Goal: Use online tool/utility: Utilize a website feature to perform a specific function

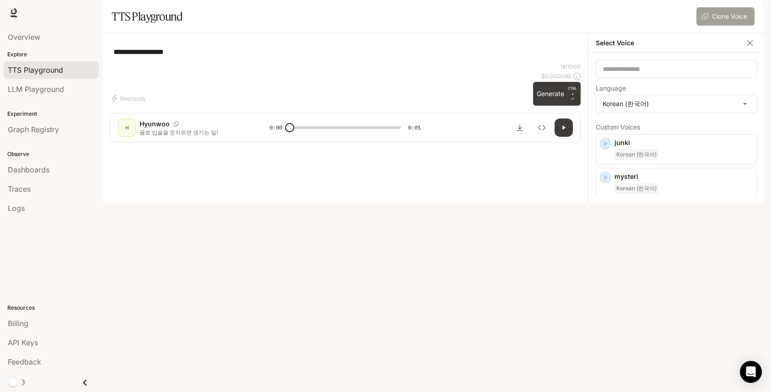
click at [724, 26] on button "Clone Voice" at bounding box center [726, 16] width 58 height 18
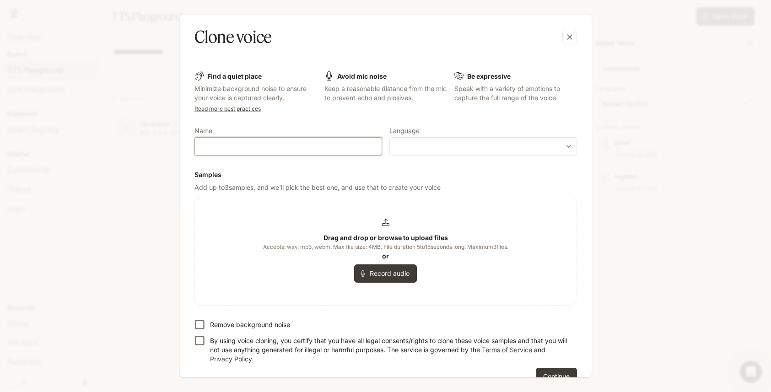
click at [246, 146] on input "text" at bounding box center [288, 146] width 187 height 9
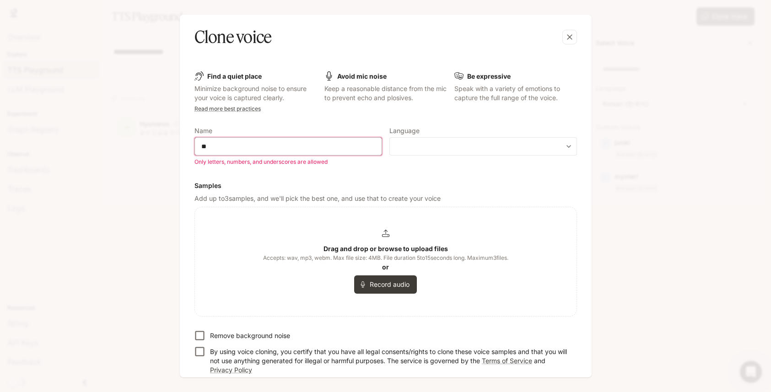
type input "*"
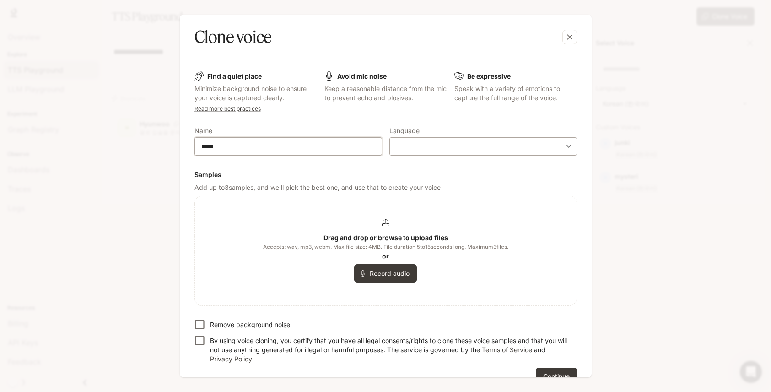
type input "*****"
click at [433, 155] on div "​ ​" at bounding box center [484, 146] width 188 height 18
click at [437, 146] on body "**********" at bounding box center [385, 196] width 771 height 392
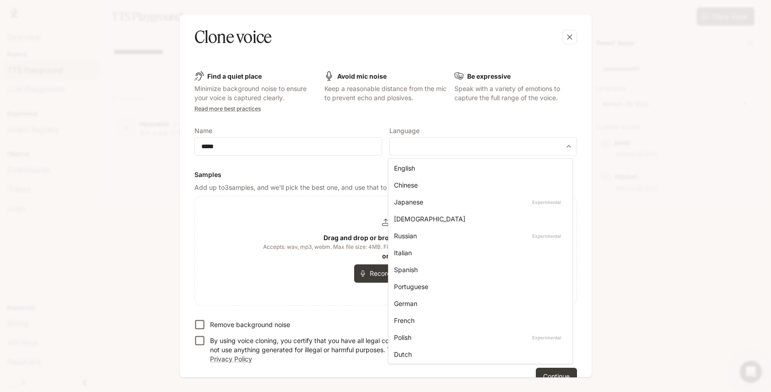
click at [416, 221] on div "[DEMOGRAPHIC_DATA]" at bounding box center [478, 219] width 169 height 10
type input "*****"
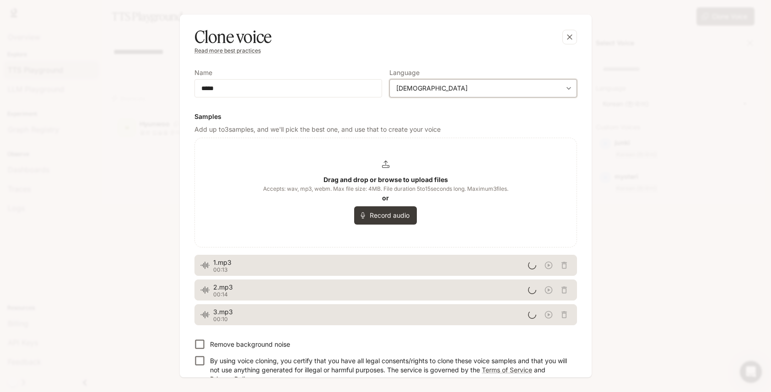
scroll to position [97, 0]
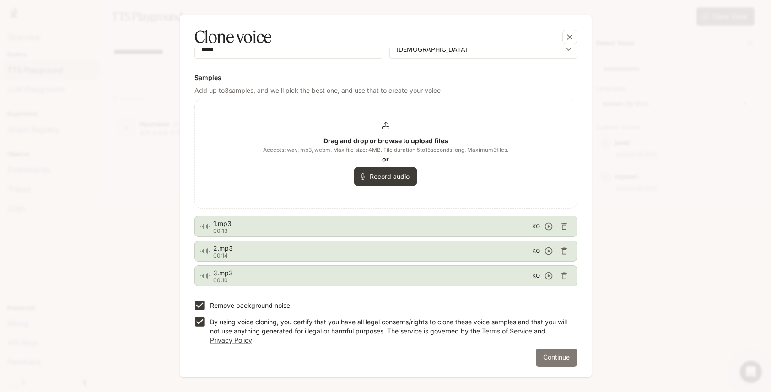
click at [553, 362] on button "Continue" at bounding box center [556, 358] width 41 height 18
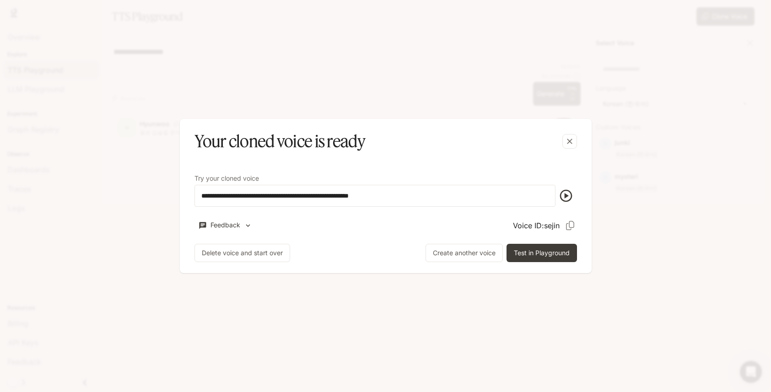
scroll to position [0, 0]
click at [574, 140] on icon "button" at bounding box center [569, 141] width 9 height 9
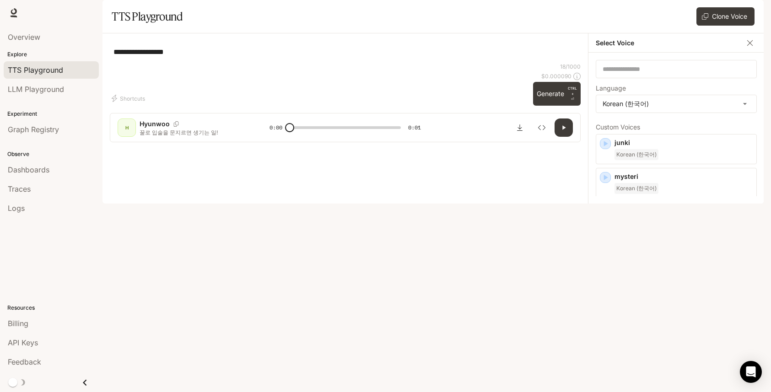
click at [661, 262] on div "sejin Korean (한국어)" at bounding box center [684, 251] width 138 height 22
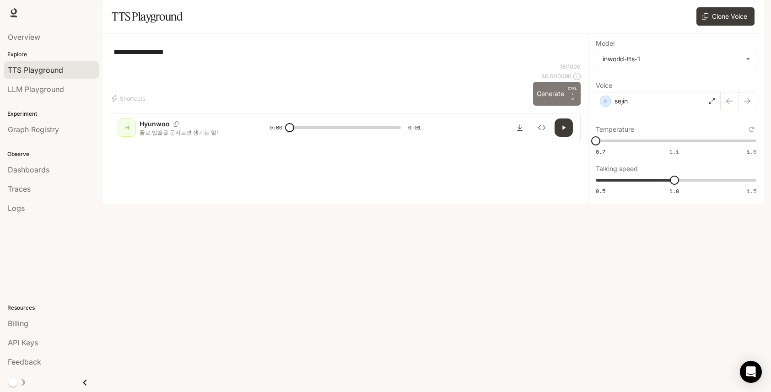
click at [554, 106] on button "Generate CTRL + ⏎" at bounding box center [557, 94] width 48 height 24
type input "*"
type input "***"
drag, startPoint x: 598, startPoint y: 165, endPoint x: 674, endPoint y: 166, distance: 76.0
click at [674, 146] on span "1.1" at bounding box center [674, 140] width 9 height 9
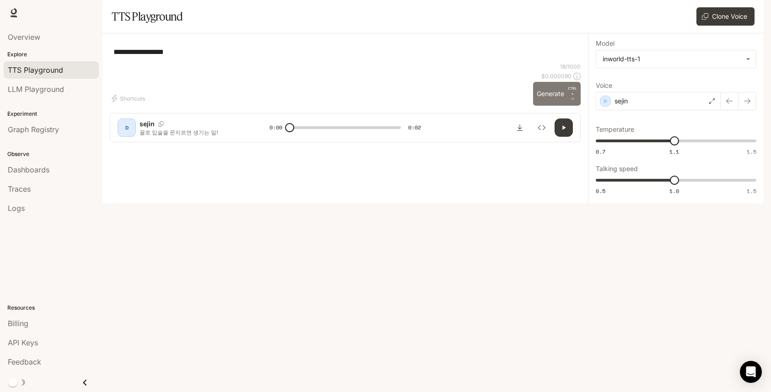
click at [557, 106] on button "Generate CTRL + ⏎" at bounding box center [557, 94] width 48 height 24
click at [663, 110] on div "sejin" at bounding box center [658, 101] width 125 height 18
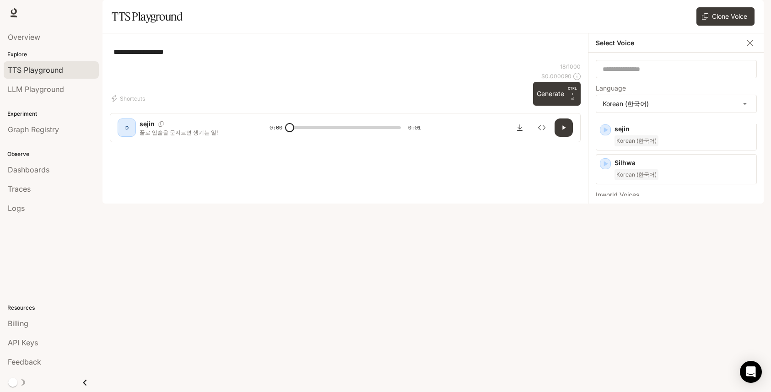
scroll to position [111, 0]
click at [675, 232] on div "Korean (한국어)" at bounding box center [684, 226] width 138 height 11
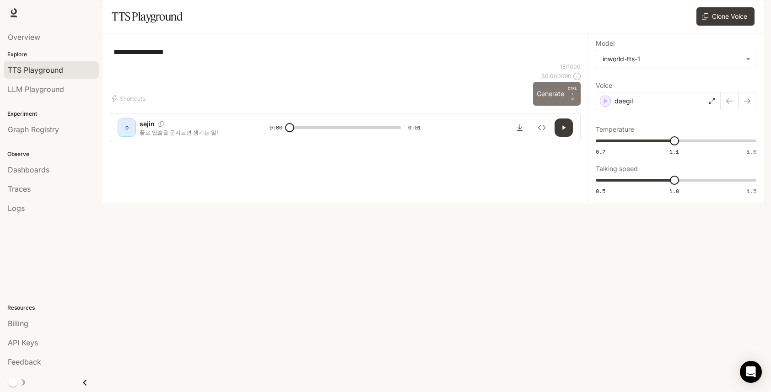
click at [545, 106] on button "Generate CTRL + ⏎" at bounding box center [557, 94] width 48 height 24
click at [689, 110] on div "daegil" at bounding box center [658, 101] width 125 height 18
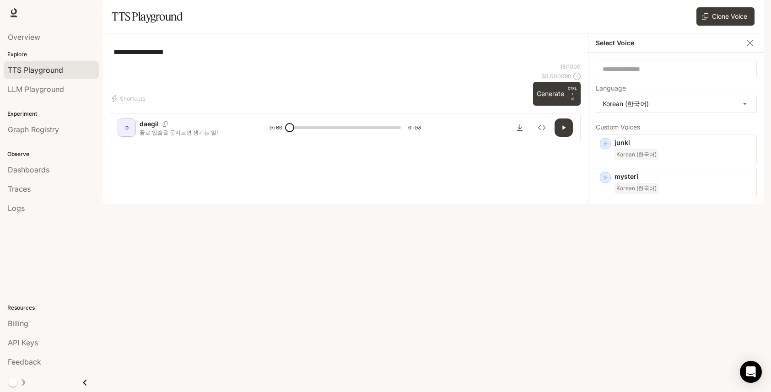
scroll to position [92, 0]
click at [744, 237] on icon "Copy Voice ID" at bounding box center [748, 232] width 9 height 7
click at [664, 191] on p "Silhwa" at bounding box center [684, 186] width 138 height 9
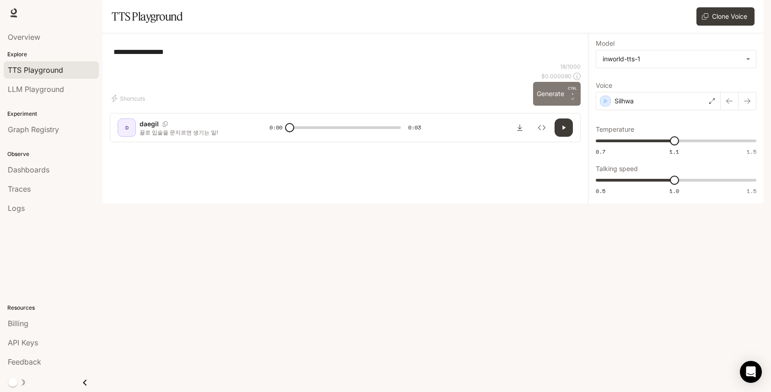
click at [555, 106] on button "Generate CTRL + ⏎" at bounding box center [557, 94] width 48 height 24
click at [692, 110] on div "Silhwa" at bounding box center [658, 101] width 125 height 18
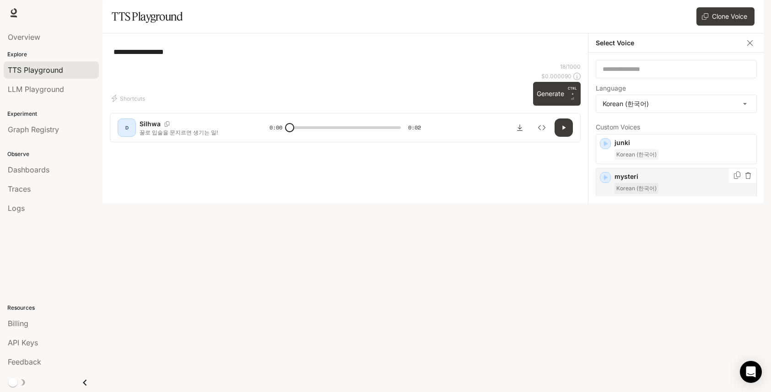
click at [684, 181] on p "mysteri" at bounding box center [684, 176] width 138 height 9
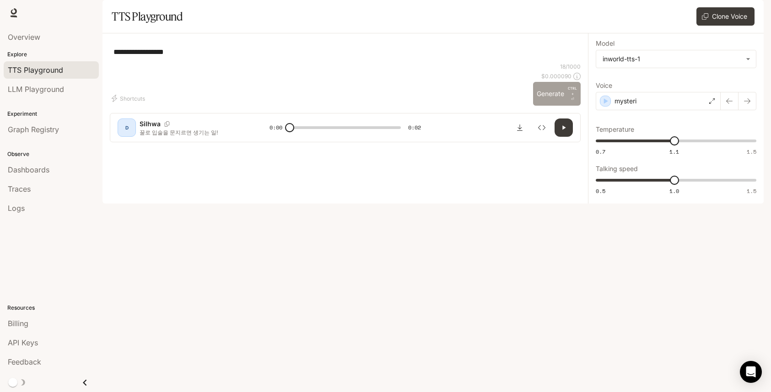
click at [542, 106] on button "Generate CTRL + ⏎" at bounding box center [557, 94] width 48 height 24
type input "*"
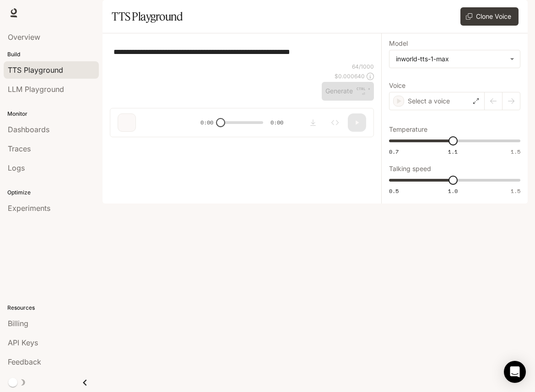
type input "**********"
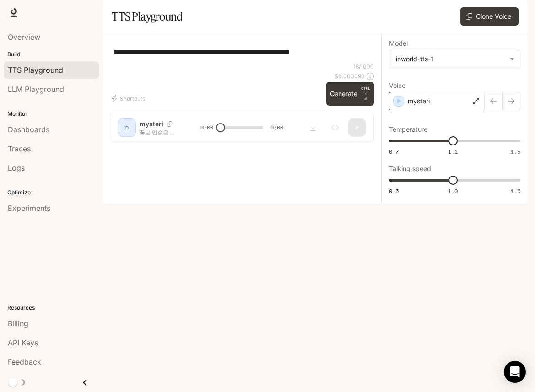
click at [439, 110] on div "mysteri" at bounding box center [437, 101] width 96 height 18
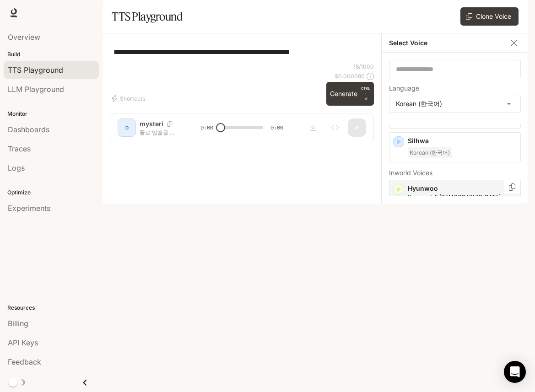
scroll to position [152, 0]
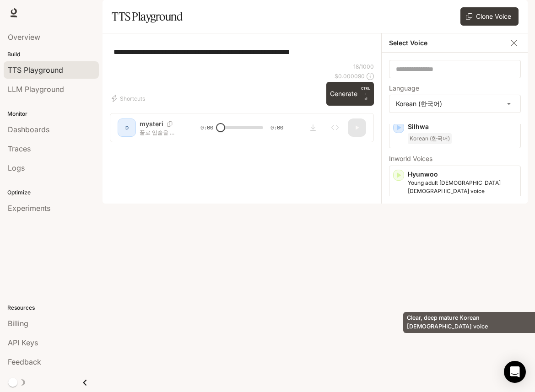
click at [460, 296] on p "Clear, deep mature Korean [DEMOGRAPHIC_DATA] voice" at bounding box center [462, 288] width 109 height 16
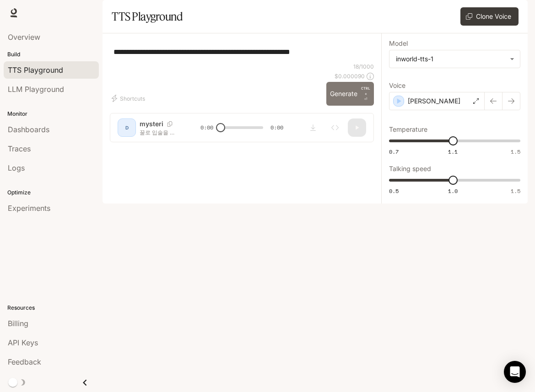
click at [340, 106] on button "Generate CTRL + ⏎" at bounding box center [350, 94] width 48 height 24
click at [342, 106] on button "Generate CTRL + ⏎" at bounding box center [350, 94] width 48 height 24
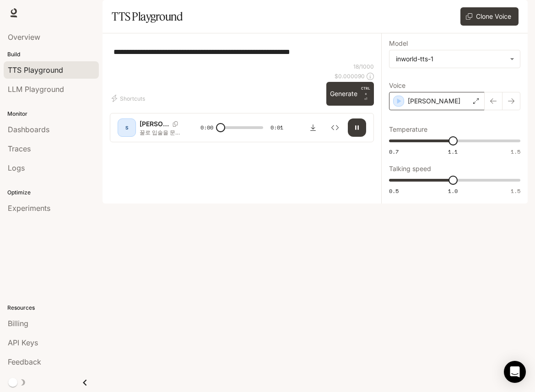
click at [448, 110] on div "[PERSON_NAME]" at bounding box center [437, 101] width 96 height 18
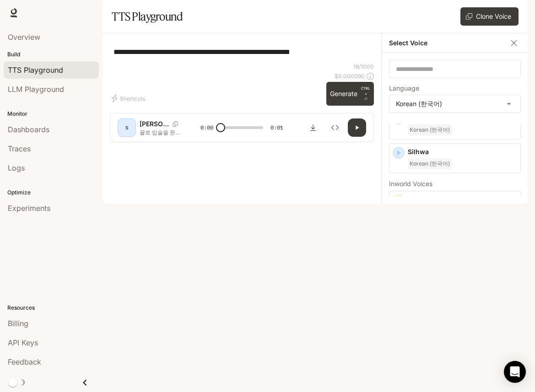
scroll to position [106, 0]
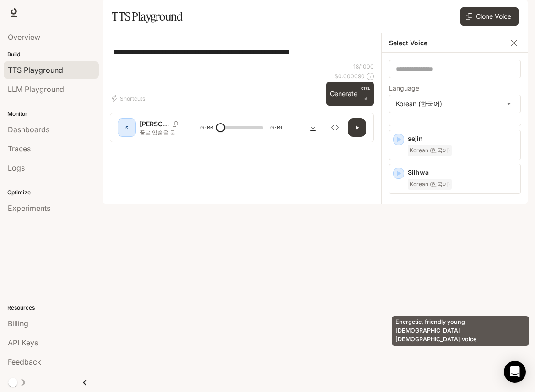
click at [453, 292] on p "Energetic, friendly young [DEMOGRAPHIC_DATA] [DEMOGRAPHIC_DATA] voice" at bounding box center [462, 283] width 109 height 16
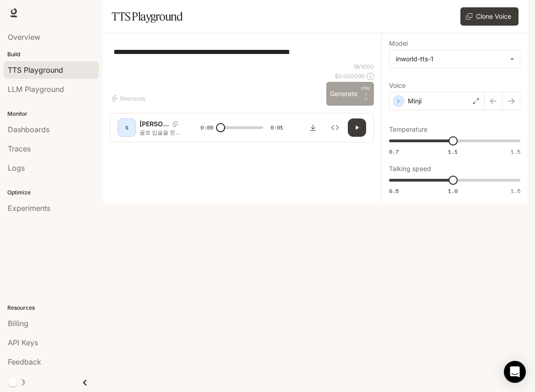
click at [336, 106] on button "Generate CTRL + ⏎" at bounding box center [350, 94] width 48 height 24
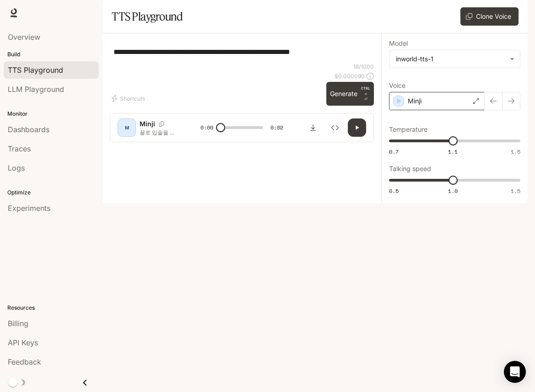
click at [439, 110] on div "Minji" at bounding box center [437, 101] width 96 height 18
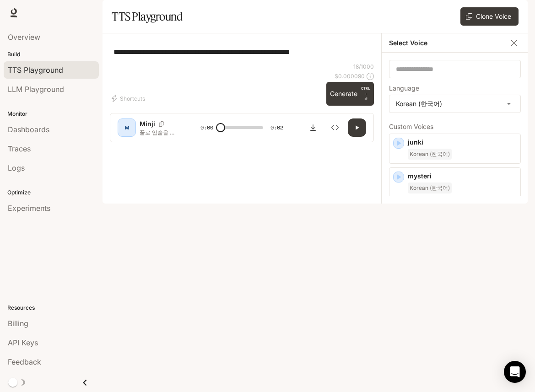
scroll to position [0, 0]
click at [449, 181] on p "mysteri" at bounding box center [462, 176] width 109 height 9
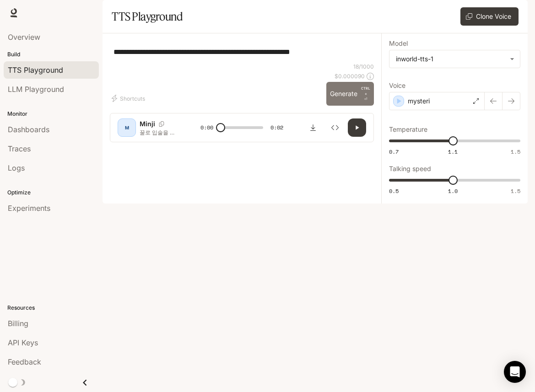
click at [347, 106] on button "Generate CTRL + ⏎" at bounding box center [350, 94] width 48 height 24
click at [431, 110] on div "mysteri" at bounding box center [437, 101] width 96 height 18
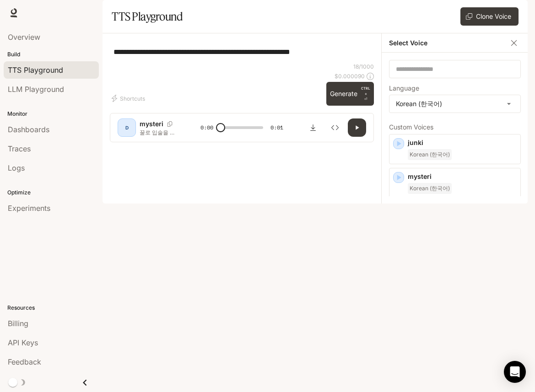
click at [432, 283] on p "Silhwa" at bounding box center [462, 278] width 109 height 9
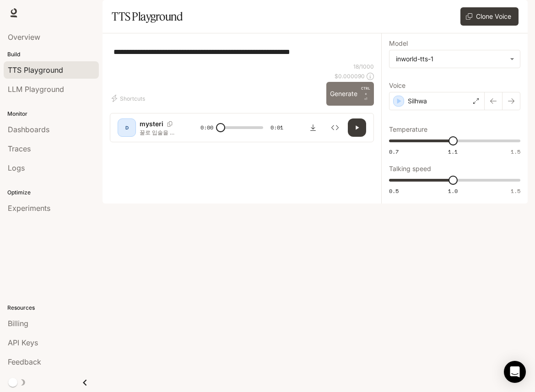
click at [342, 106] on button "Generate CTRL + ⏎" at bounding box center [350, 94] width 48 height 24
click at [442, 110] on div "Silhwa" at bounding box center [437, 101] width 96 height 18
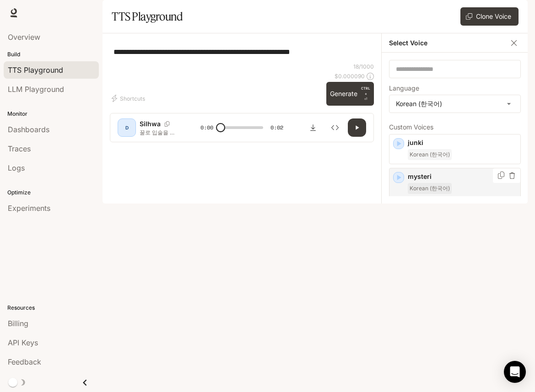
click at [430, 181] on p "mysteri" at bounding box center [462, 176] width 109 height 9
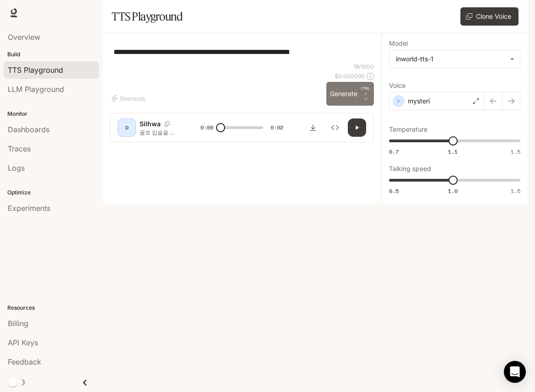
click at [347, 106] on button "Generate CTRL + ⏎" at bounding box center [350, 94] width 48 height 24
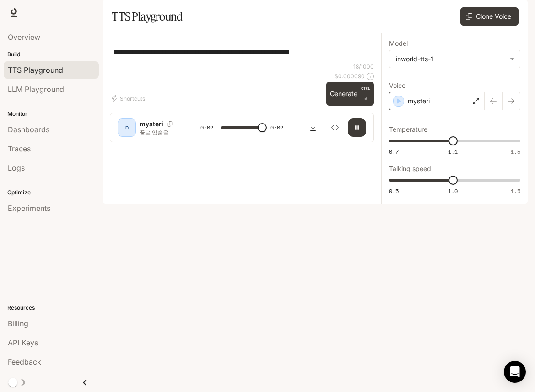
type input "*"
